Goal: Find specific page/section: Find specific page/section

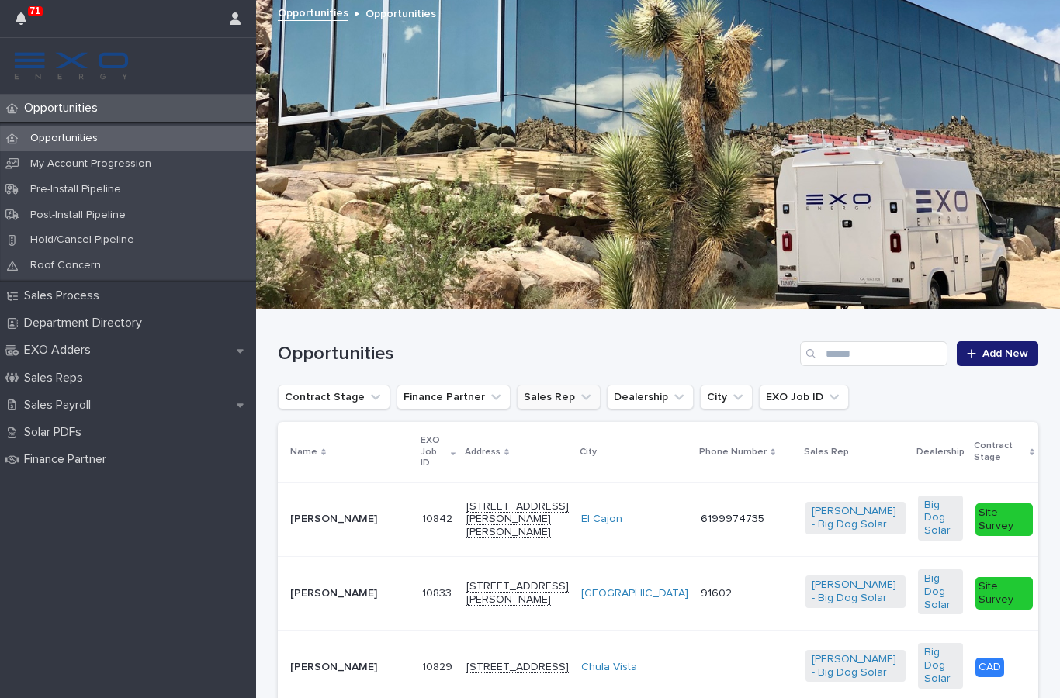
click at [563, 407] on button "Sales Rep" at bounding box center [559, 397] width 84 height 25
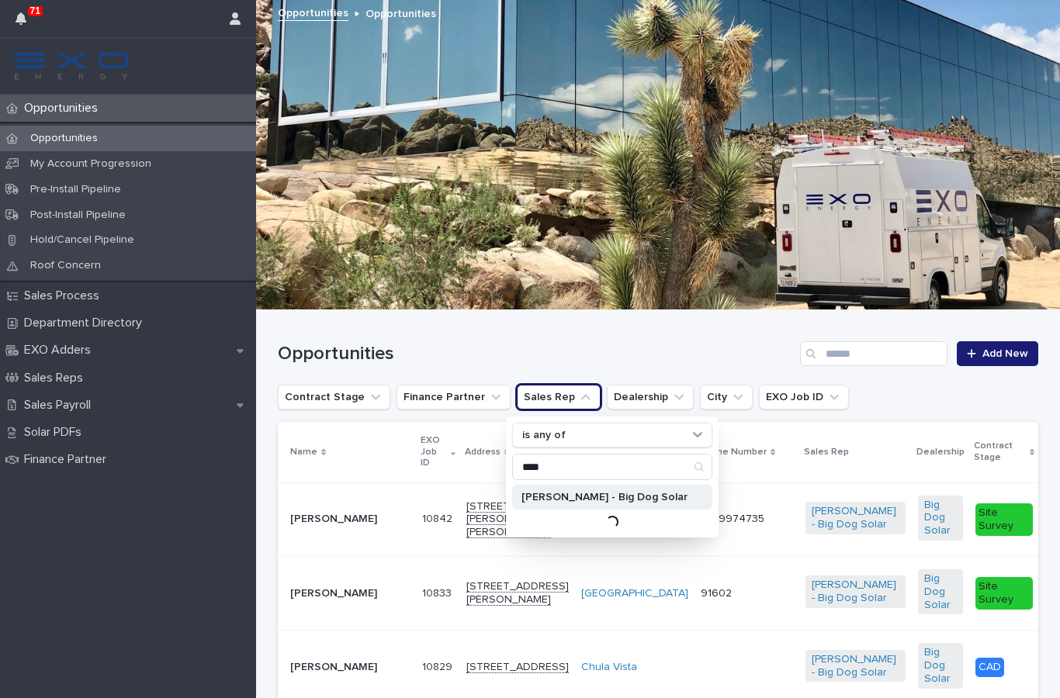
type input "****"
click at [635, 501] on p "[PERSON_NAME] - Big Dog Solar" at bounding box center [604, 497] width 166 height 11
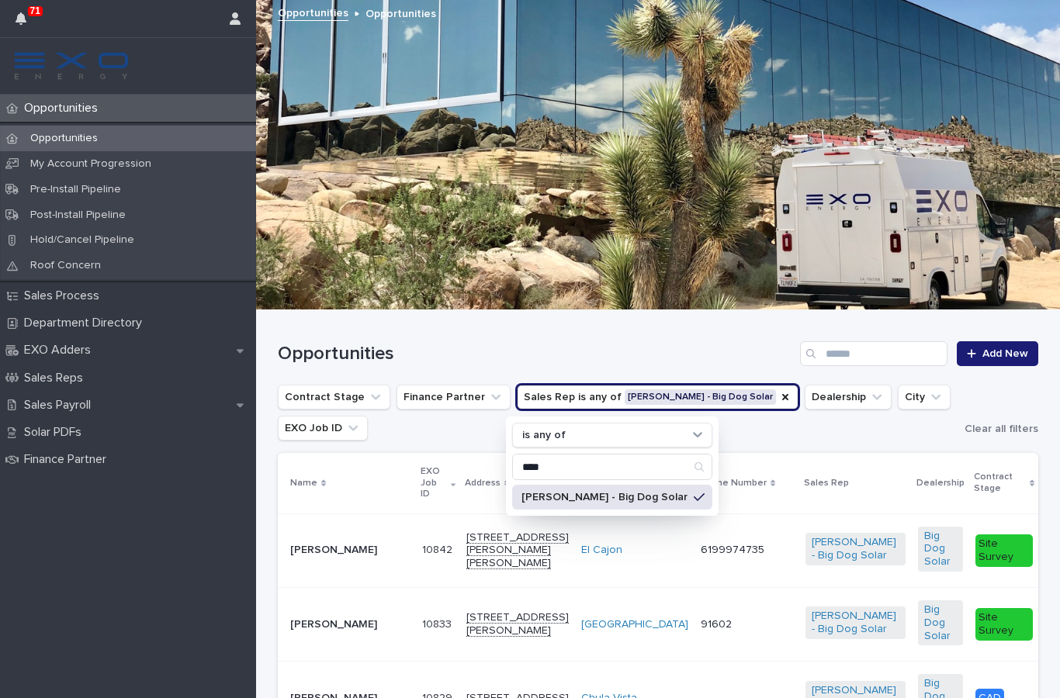
click at [664, 346] on h1 "Opportunities" at bounding box center [536, 354] width 516 height 23
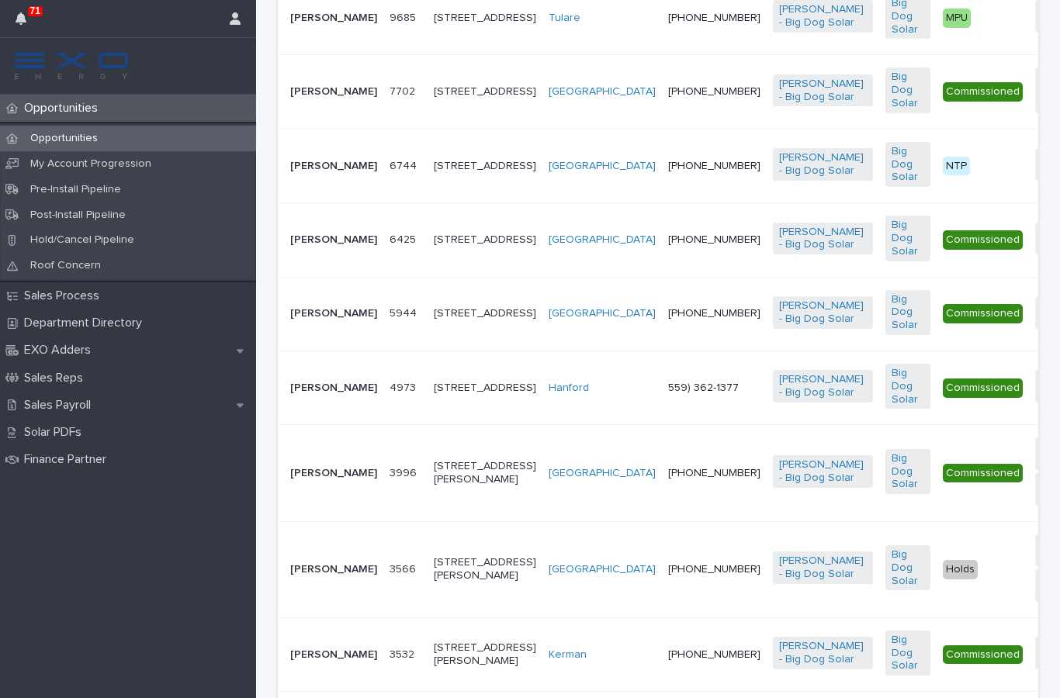
scroll to position [1576, 0]
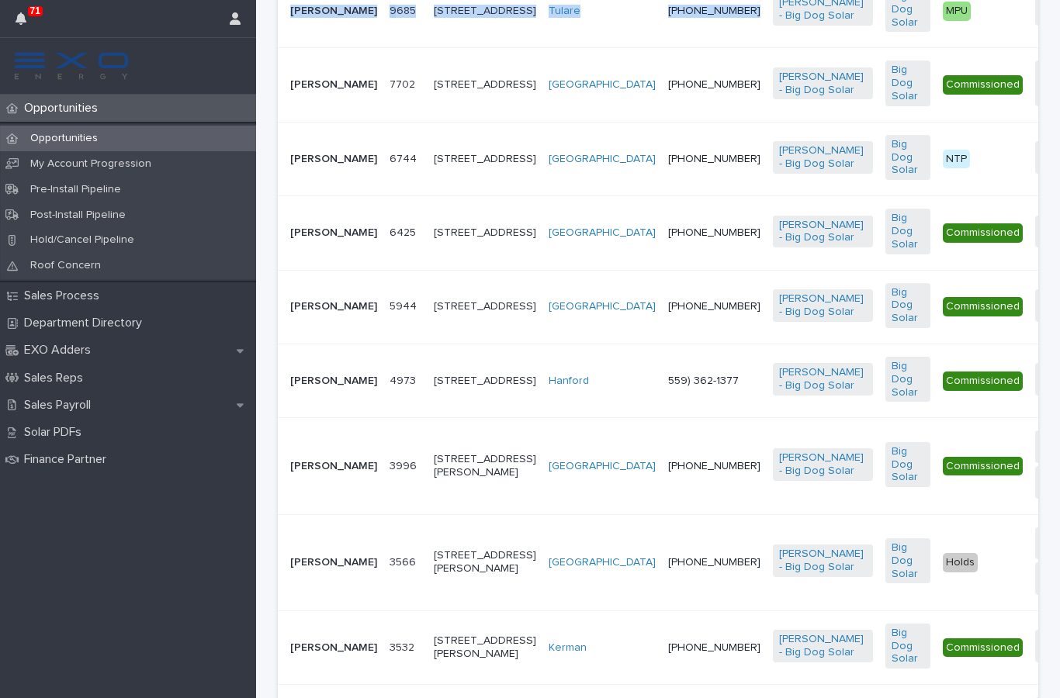
copy tr "[PERSON_NAME] 9685 9685 [STREET_ADDRESS] [PHONE_NUMBER]"
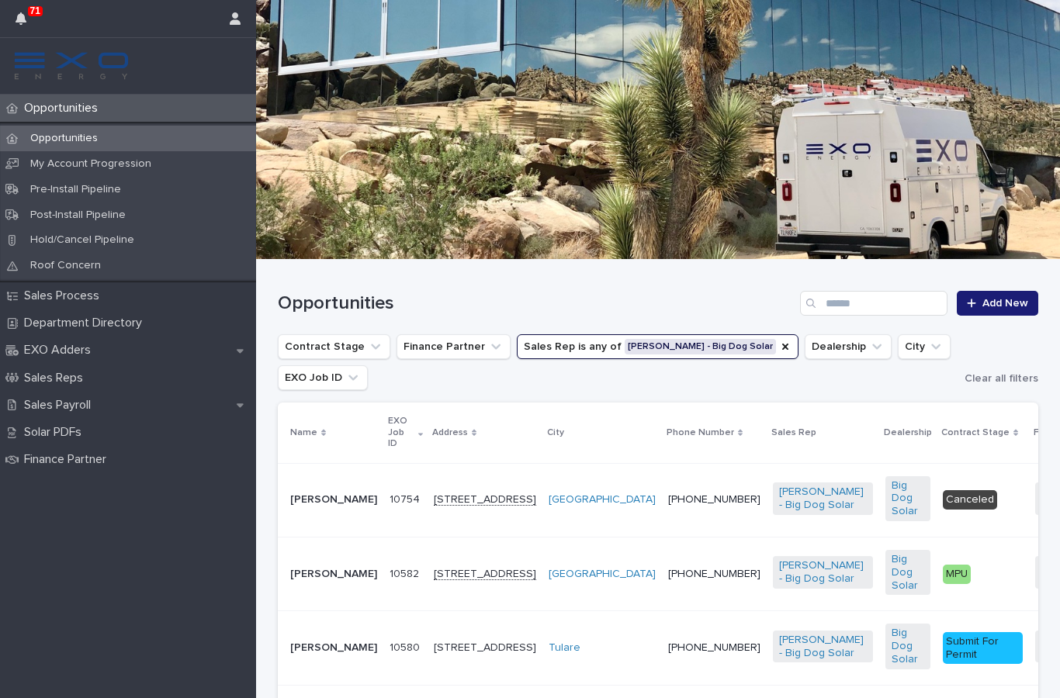
scroll to position [53, 0]
